Goal: Answer question/provide support

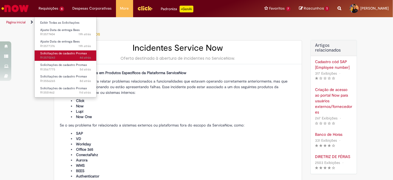
click at [73, 57] on span "4d atrás 4 dias atrás R13570243" at bounding box center [65, 57] width 51 height 5
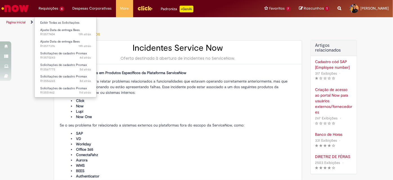
click at [46, 9] on li "Requisições 6 Exibir Todas as Solicitações Ajuste Data de entrega Bees 19h atrá…" at bounding box center [51, 8] width 34 height 17
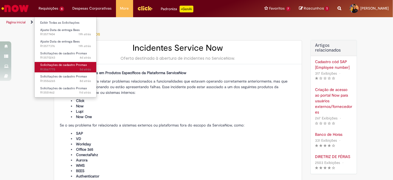
click at [74, 69] on span "5d atrás 5 dias atrás R13567775" at bounding box center [65, 69] width 51 height 5
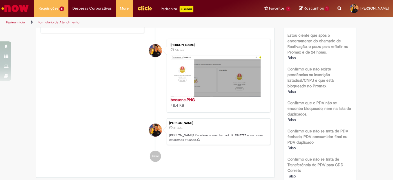
scroll to position [211, 0]
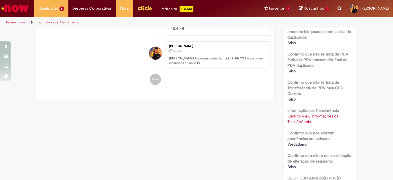
click at [298, 117] on link "Click to view Informações da Transferência" at bounding box center [313, 119] width 51 height 11
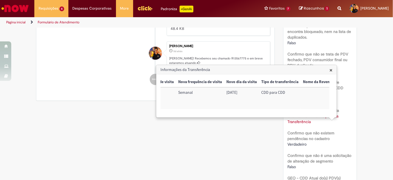
scroll to position [0, 124]
click at [254, 118] on div "Verificar Código de Barras Aguardando Aprovação Aguardando atendimento Em andam…" at bounding box center [197, 59] width 330 height 484
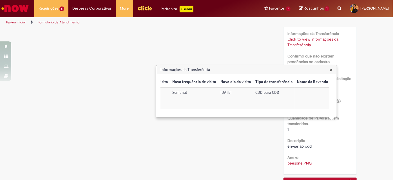
click at [349, 115] on label "Quantidade de PDVs a serem transferidos." at bounding box center [320, 120] width 65 height 11
click at [332, 69] on span "×" at bounding box center [331, 70] width 3 height 8
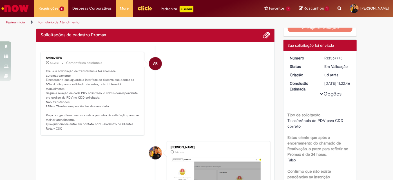
scroll to position [6, 0]
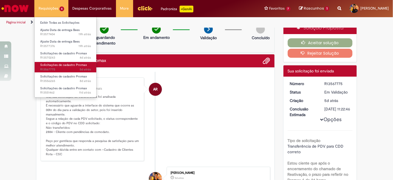
click at [70, 67] on span "5d atrás 5 dias atrás R13567775" at bounding box center [65, 69] width 51 height 5
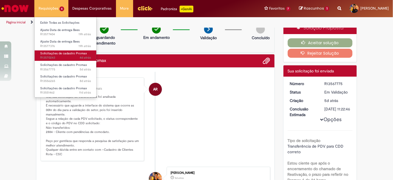
click at [68, 55] on span "Solicitações de cadastro Promax" at bounding box center [63, 53] width 47 height 4
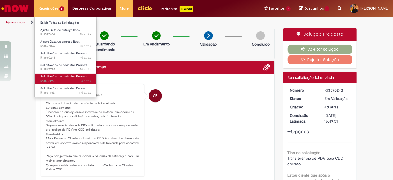
click at [69, 80] on span "8d atrás 8 dias atrás R13556265" at bounding box center [65, 81] width 51 height 5
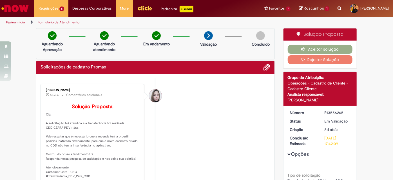
scroll to position [25, 0]
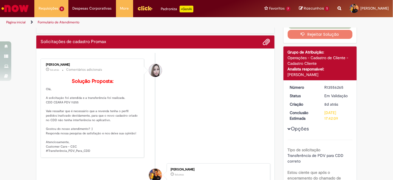
click at [72, 109] on p "Solução Proposta: [GEOGRAPHIC_DATA], A solicitação foi atendida e a transferênc…" at bounding box center [93, 116] width 94 height 75
copy p "11255"
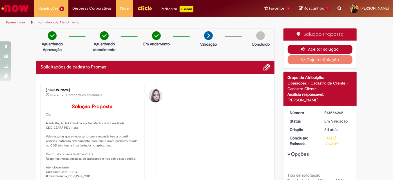
click at [315, 48] on button "Aceitar solução" at bounding box center [320, 49] width 65 height 9
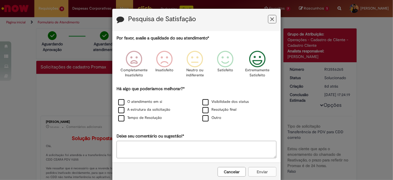
click at [260, 58] on icon "Feedback" at bounding box center [257, 59] width 21 height 17
click at [203, 111] on label "Resolução final" at bounding box center [220, 109] width 34 height 5
click at [261, 174] on button "Enviar" at bounding box center [262, 172] width 28 height 10
